Goal: Information Seeking & Learning: Learn about a topic

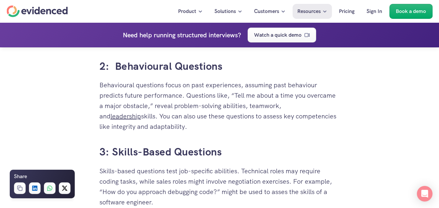
scroll to position [1170, 0]
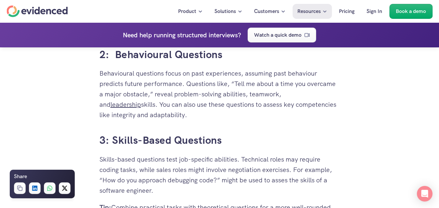
click at [227, 142] on h3 "3: Skills-Based Questions" at bounding box center [219, 140] width 240 height 15
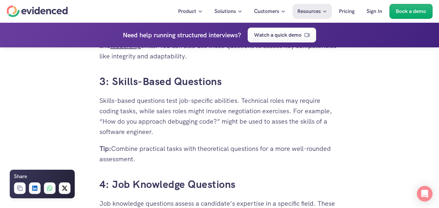
scroll to position [1267, 0]
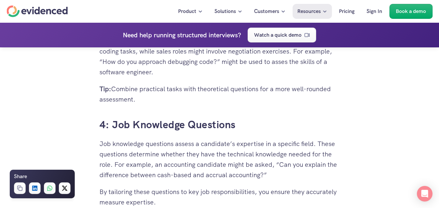
scroll to position [1300, 0]
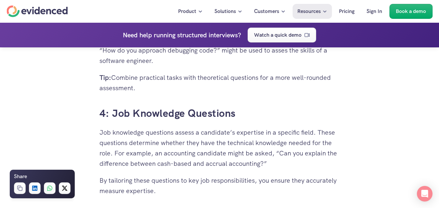
click at [221, 123] on div "Sorting through endless CVs and conducting back-to-back interviews - only to re…" at bounding box center [219, 181] width 240 height 2280
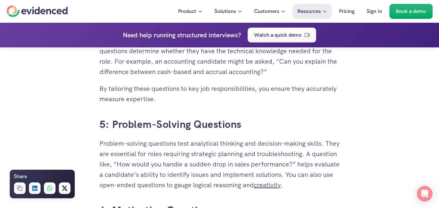
scroll to position [1397, 0]
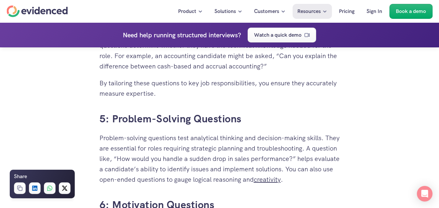
click at [210, 148] on p "Problem-solving questions test analytical thinking and decision-making skills. …" at bounding box center [219, 159] width 240 height 52
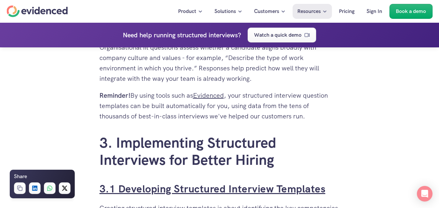
scroll to position [1690, 0]
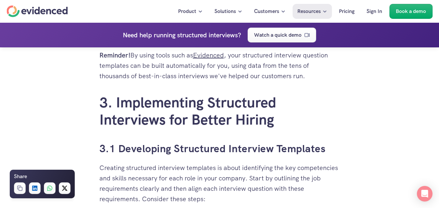
click at [311, 106] on h2 "3. Implementing Structured Interviews for Better Hiring" at bounding box center [219, 111] width 240 height 34
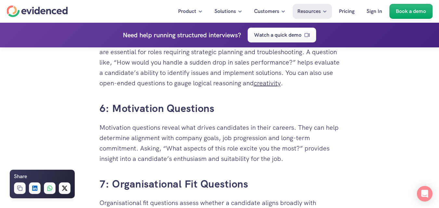
scroll to position [1462, 0]
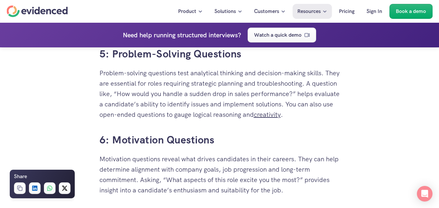
click at [217, 144] on h3 "6: Motivation Questions" at bounding box center [219, 140] width 240 height 15
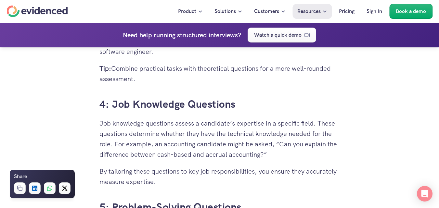
scroll to position [1267, 0]
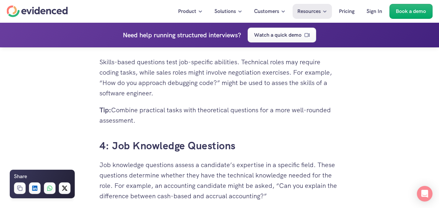
click at [255, 149] on h3 "4: Job Knowledge Questions" at bounding box center [219, 146] width 240 height 15
click at [317, 172] on p "Job knowledge questions assess a candidate’s expertise in a specific field. The…" at bounding box center [219, 181] width 240 height 42
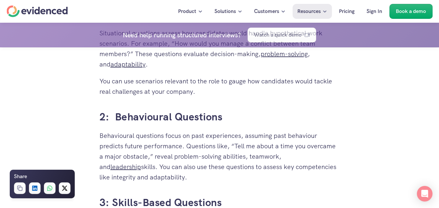
scroll to position [1105, 0]
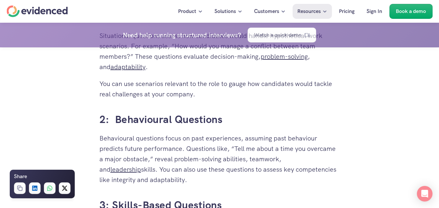
click at [229, 136] on p "Behavioural questions focus on past experiences, assuming past behaviour predic…" at bounding box center [219, 159] width 240 height 52
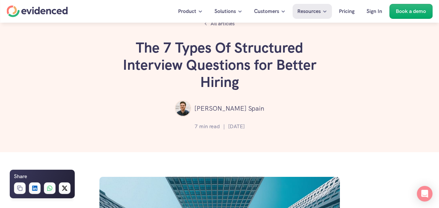
scroll to position [0, 0]
